Goal: Navigation & Orientation: Find specific page/section

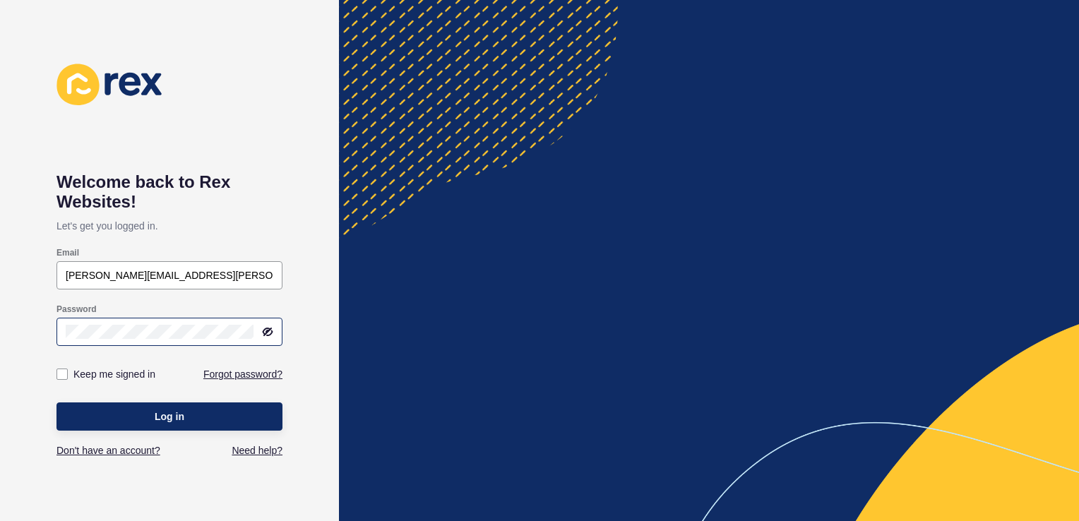
type input "[PERSON_NAME][EMAIL_ADDRESS][PERSON_NAME][DOMAIN_NAME]"
click at [175, 422] on span "Log in" at bounding box center [170, 417] width 30 height 14
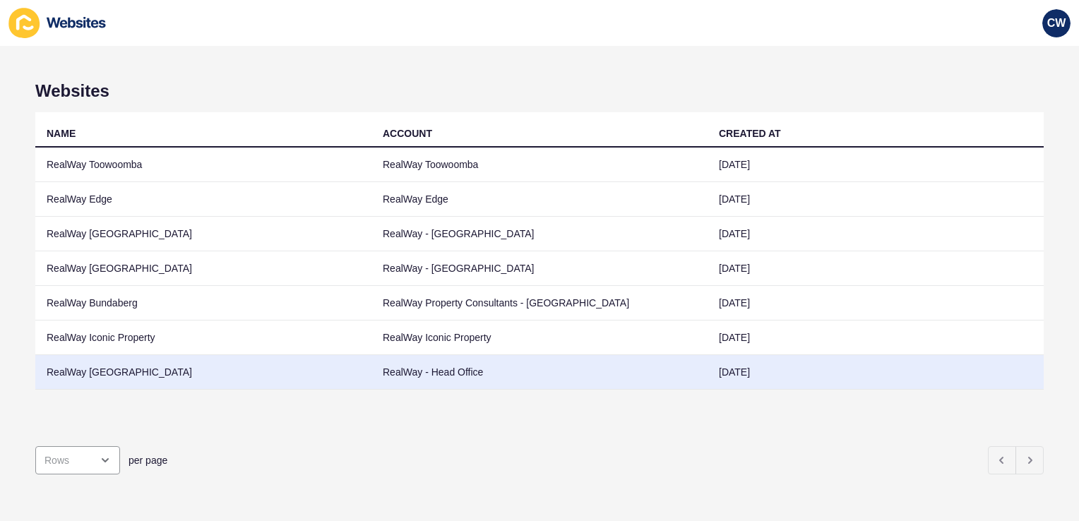
click at [138, 376] on td "RealWay [GEOGRAPHIC_DATA]" at bounding box center [203, 372] width 336 height 35
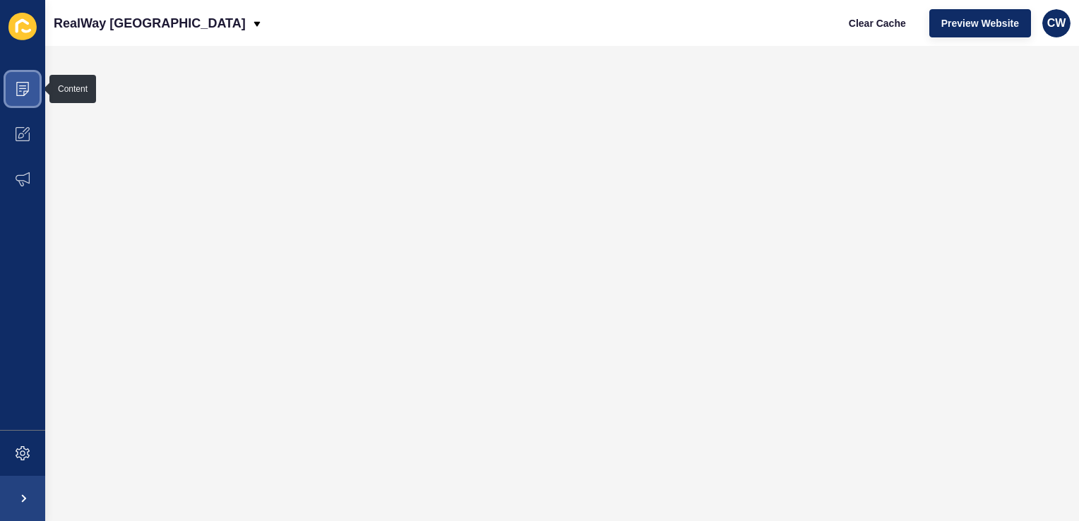
click at [25, 85] on icon at bounding box center [23, 89] width 14 height 14
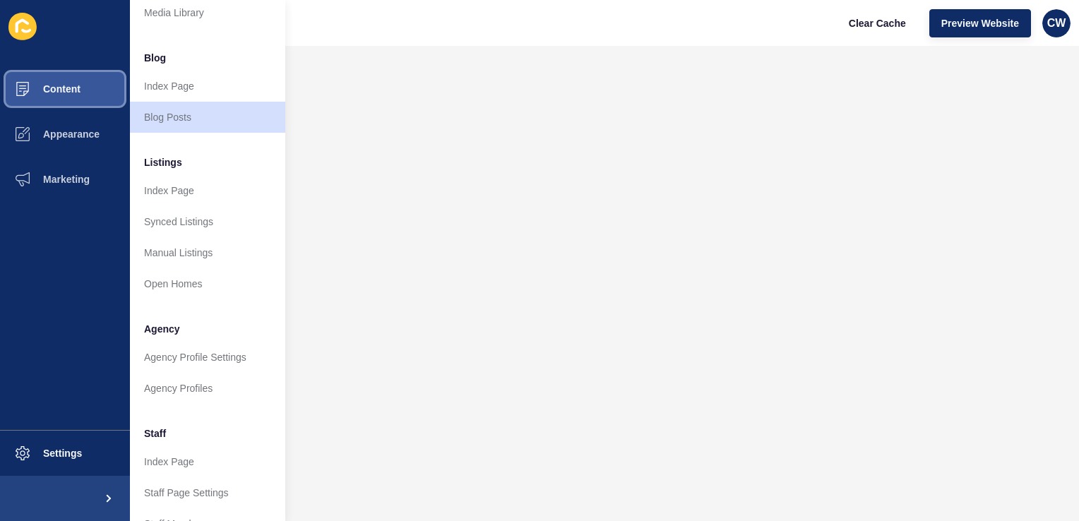
scroll to position [0, 11]
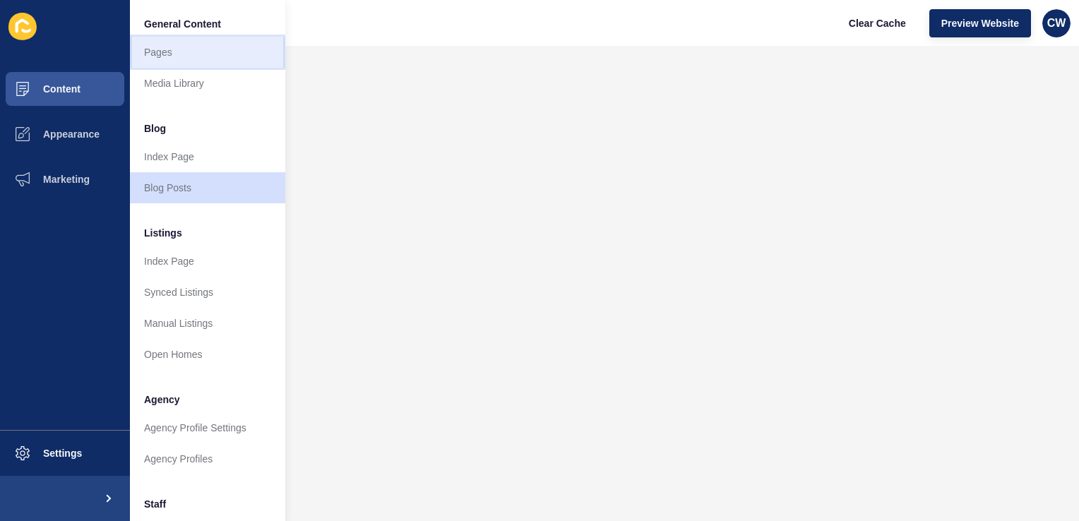
click at [160, 53] on link "Pages" at bounding box center [207, 52] width 155 height 31
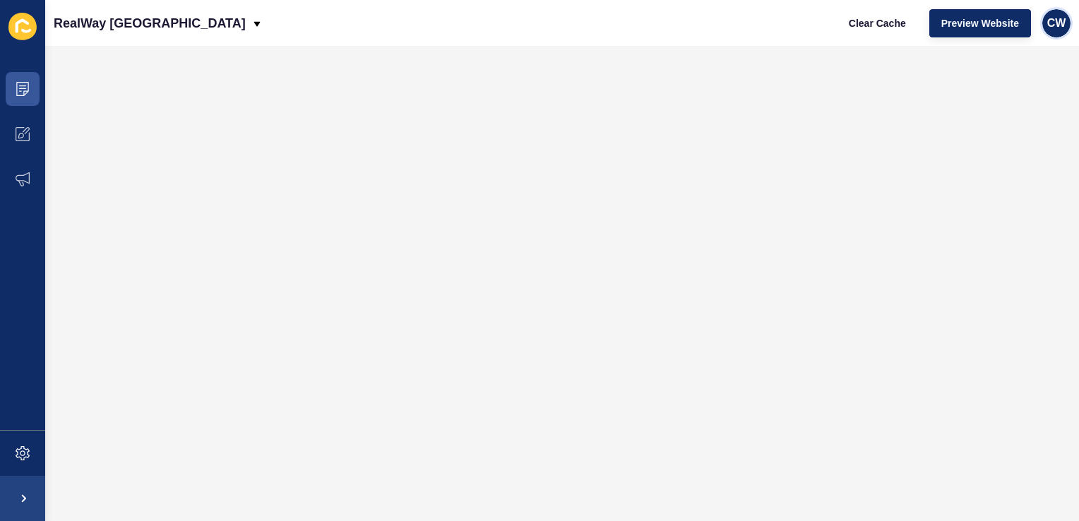
click at [1061, 21] on span "CW" at bounding box center [1056, 23] width 19 height 14
click at [999, 118] on link "Logout" at bounding box center [1024, 117] width 104 height 31
